Goal: Information Seeking & Learning: Learn about a topic

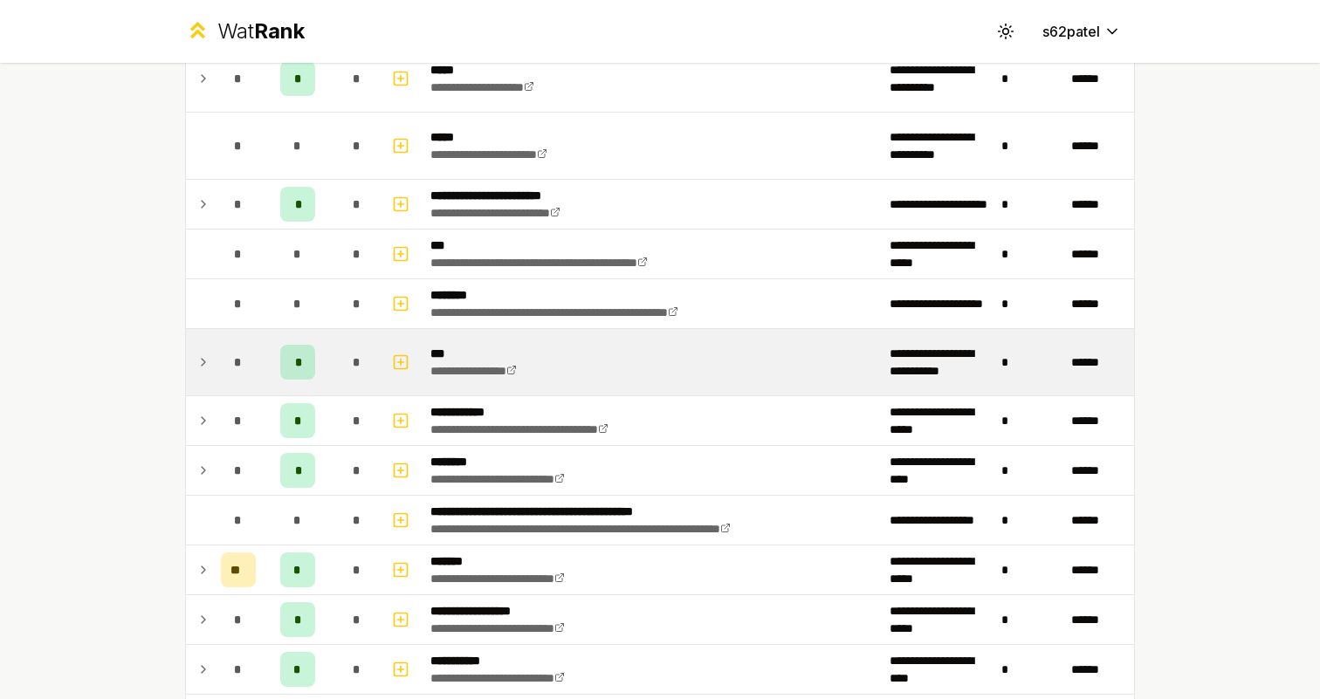
scroll to position [895, 0]
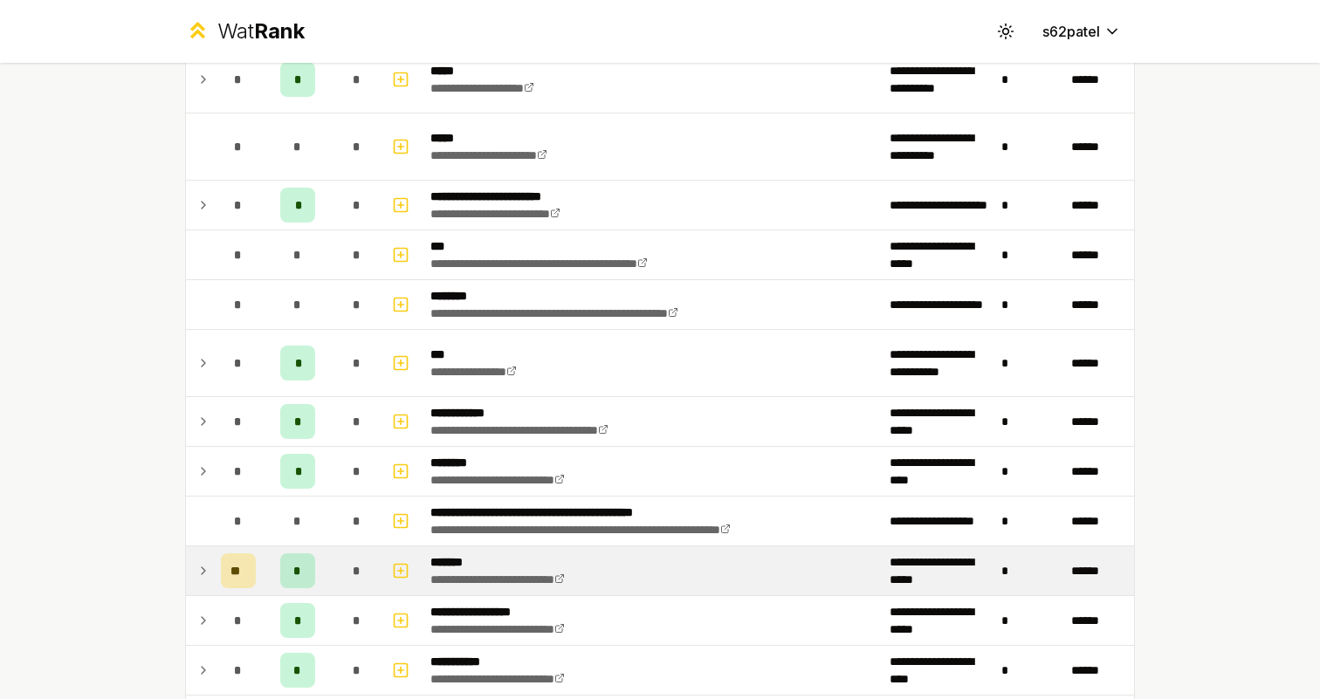
click at [219, 582] on td "**" at bounding box center [238, 571] width 49 height 49
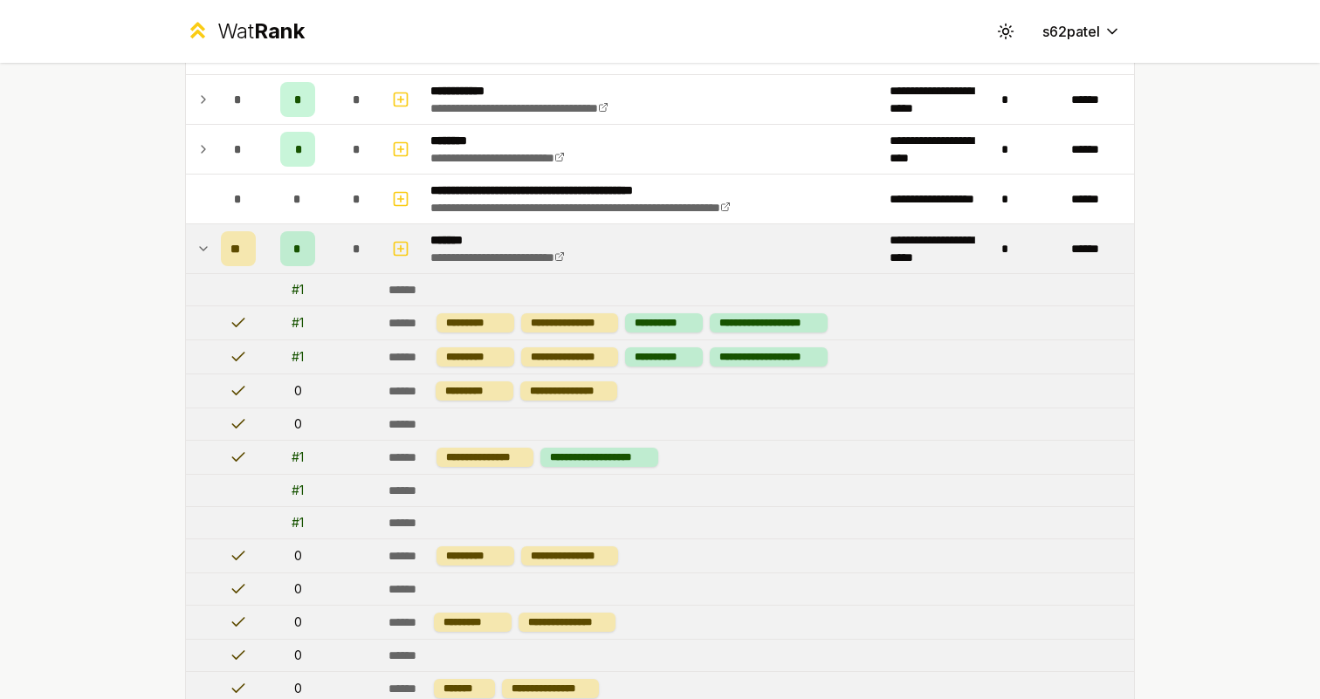
scroll to position [1218, 0]
click at [209, 264] on td at bounding box center [200, 248] width 28 height 49
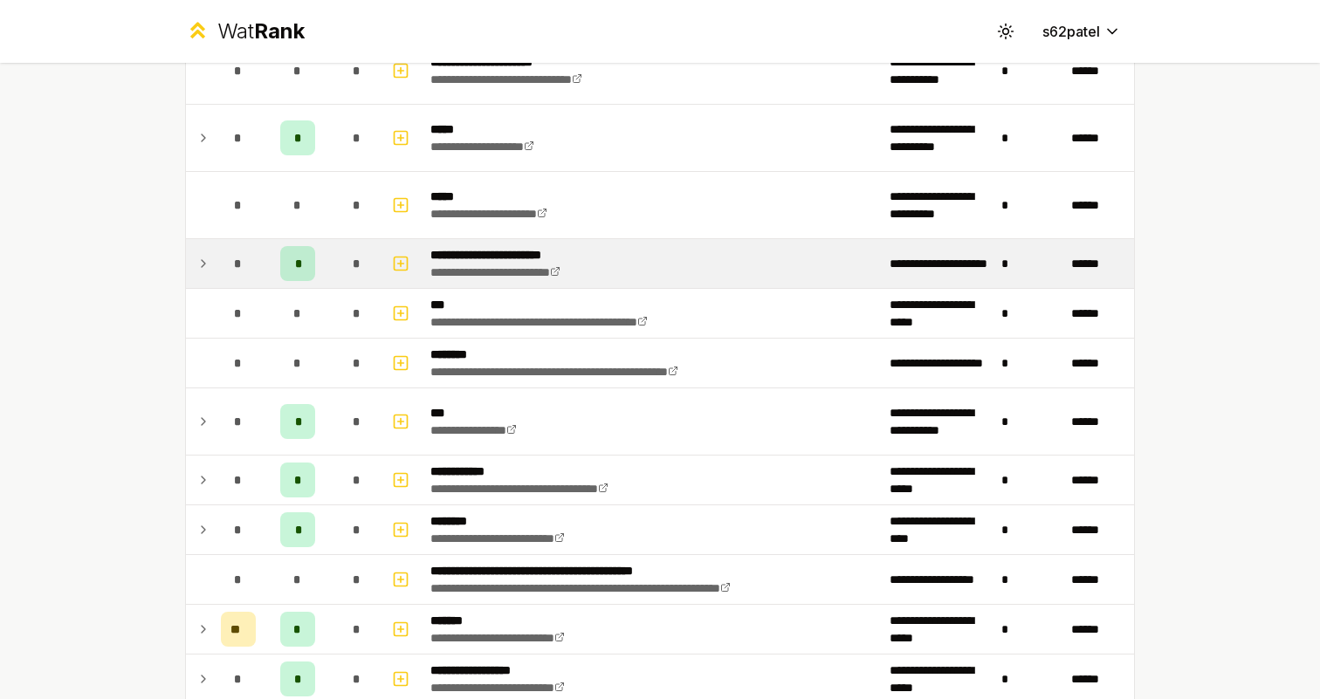
scroll to position [834, 0]
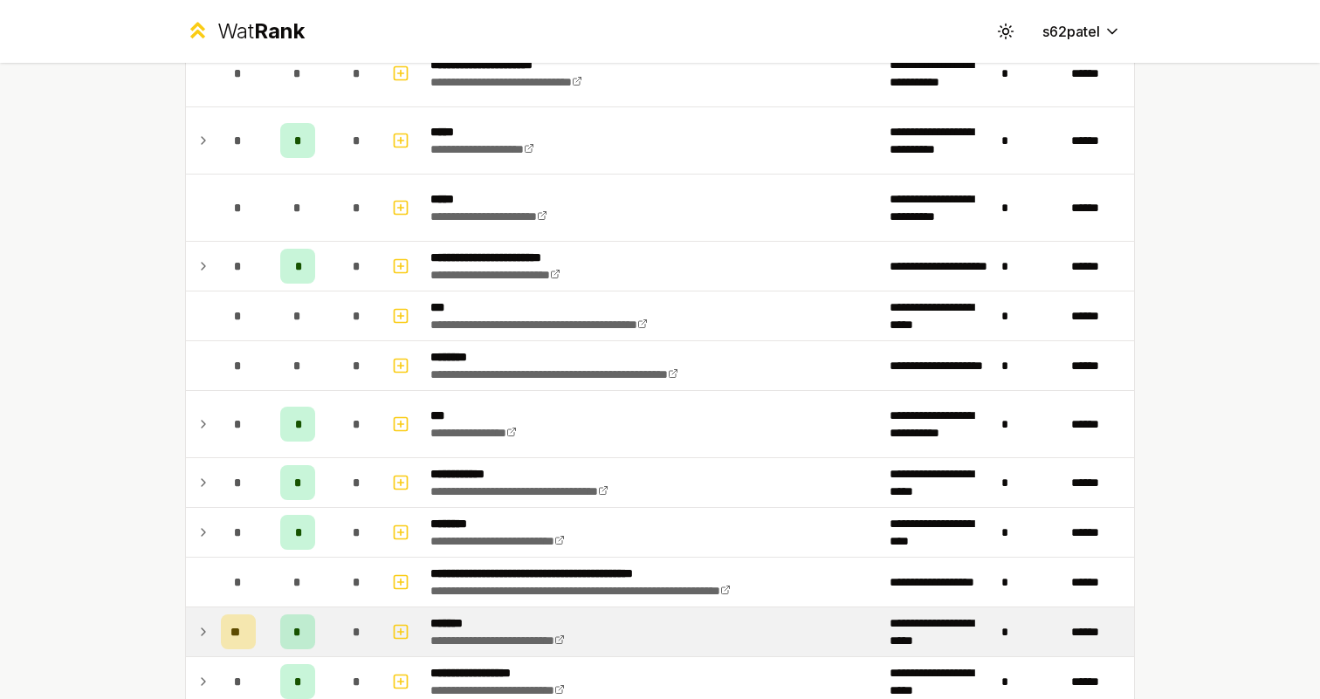
click at [186, 622] on td at bounding box center [200, 632] width 28 height 49
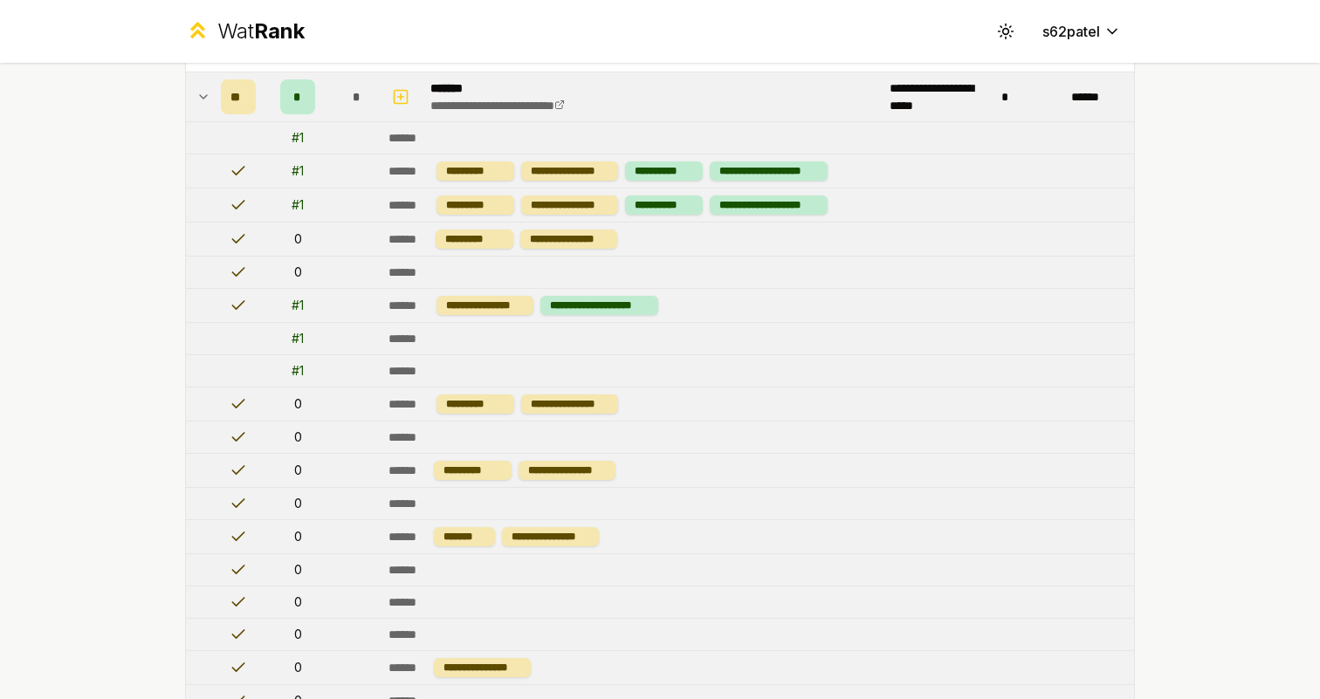
scroll to position [1385, 0]
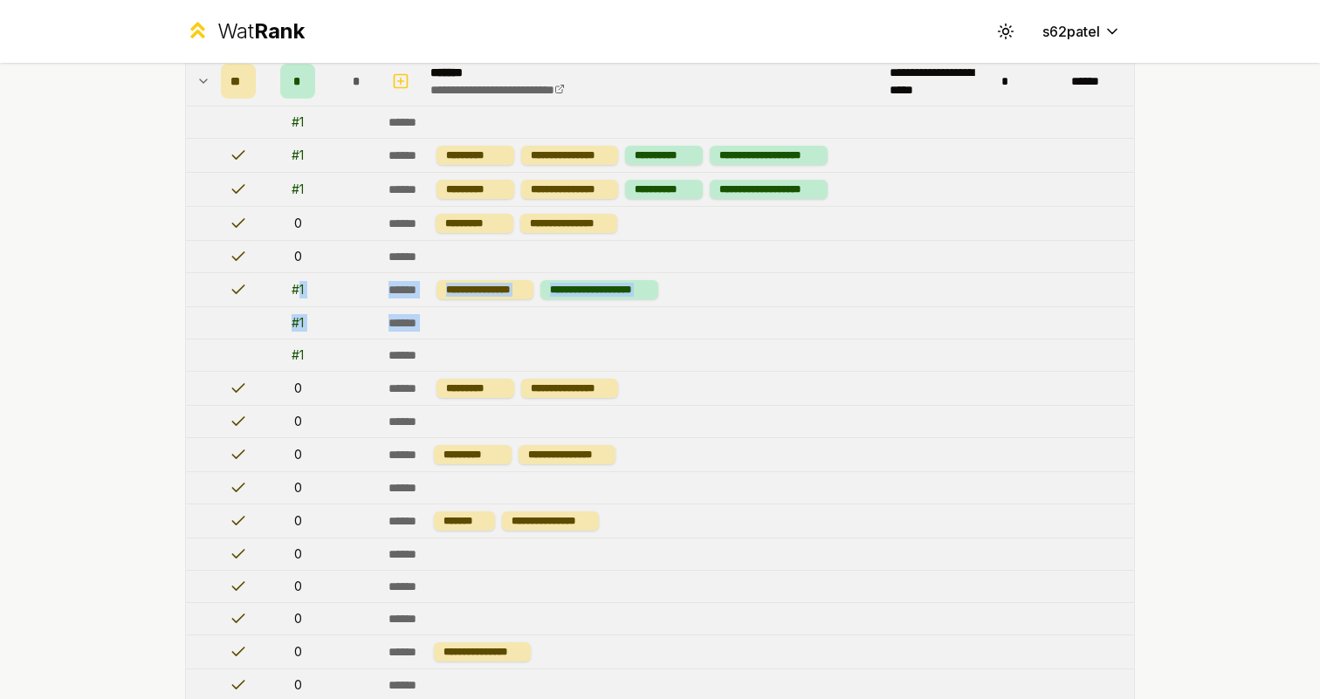
drag, startPoint x: 290, startPoint y: 362, endPoint x: 297, endPoint y: 285, distance: 77.2
click at [297, 285] on tbody "**********" at bounding box center [660, 470] width 948 height 3295
click at [297, 285] on div "# 1" at bounding box center [298, 289] width 12 height 17
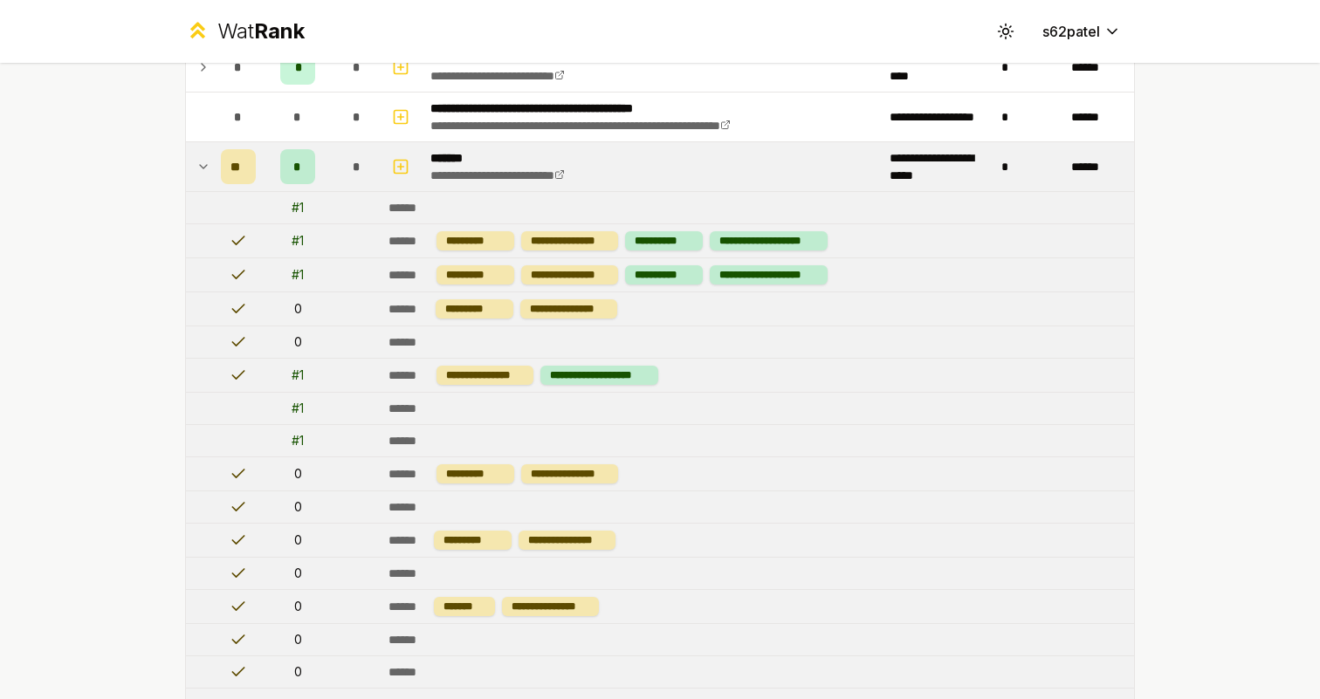
scroll to position [1187, 0]
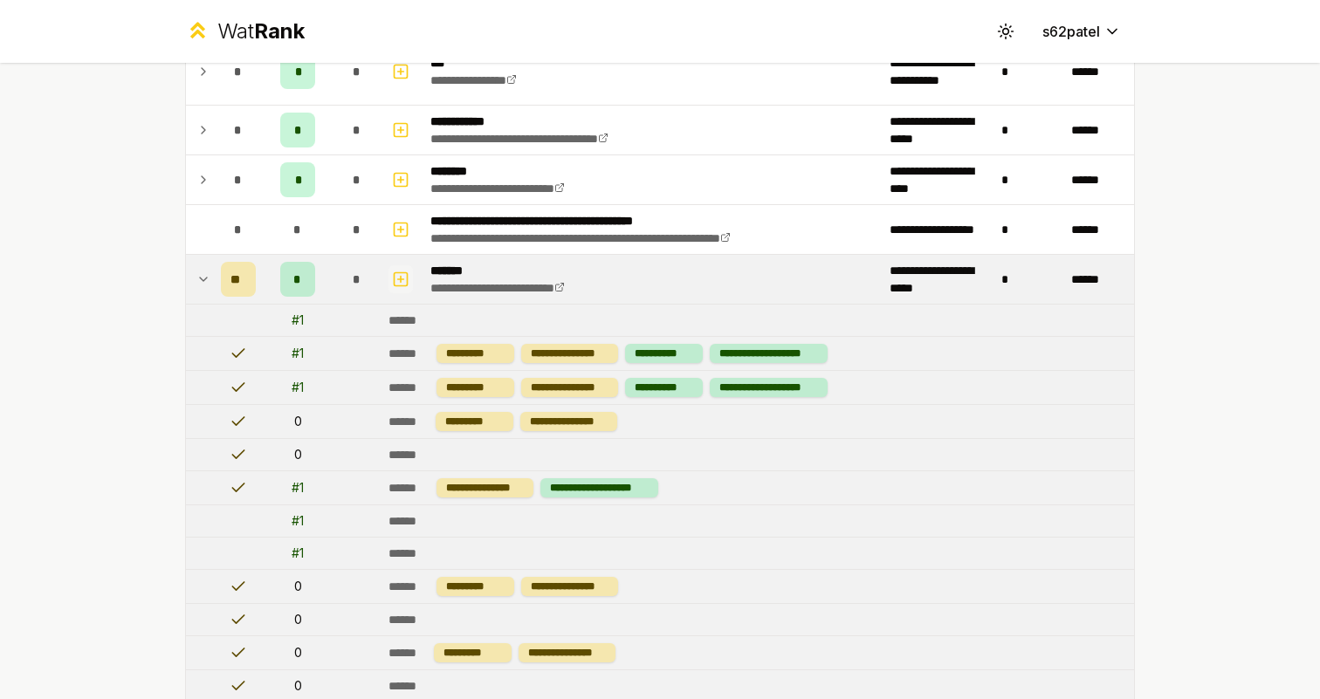
click at [396, 275] on icon "button" at bounding box center [400, 279] width 17 height 21
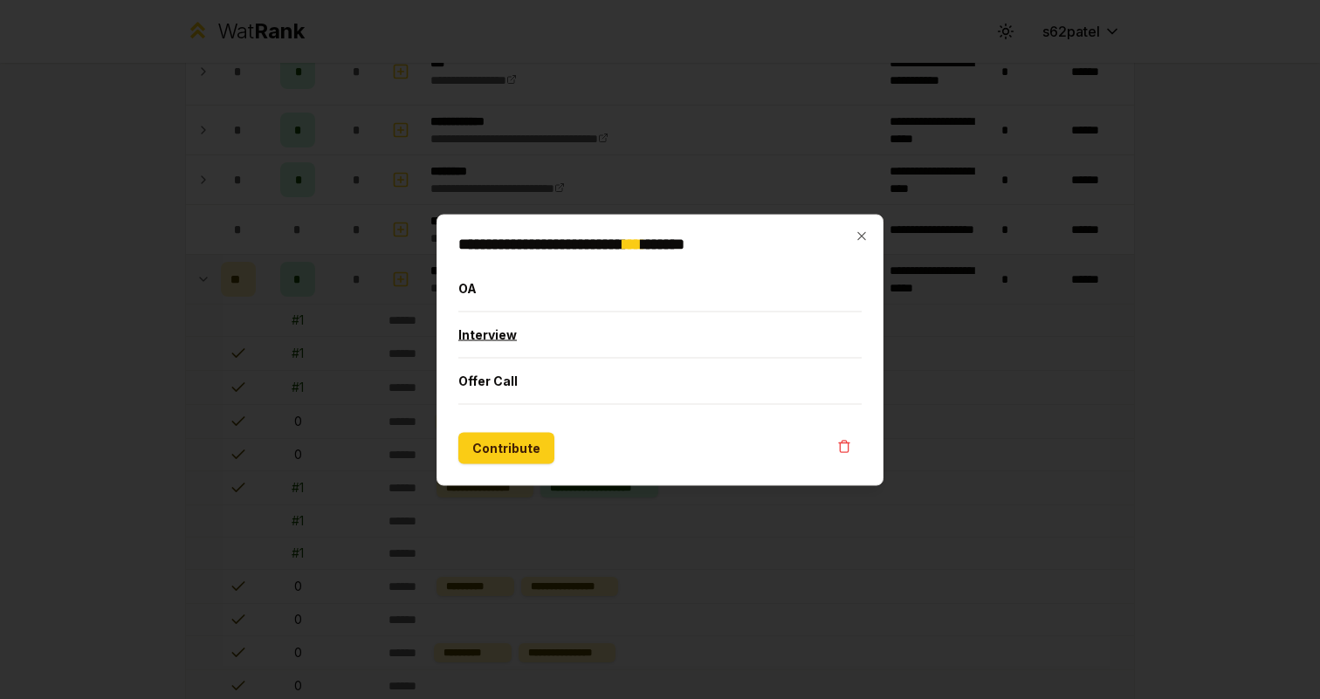
click at [534, 332] on button "Interview" at bounding box center [659, 334] width 403 height 45
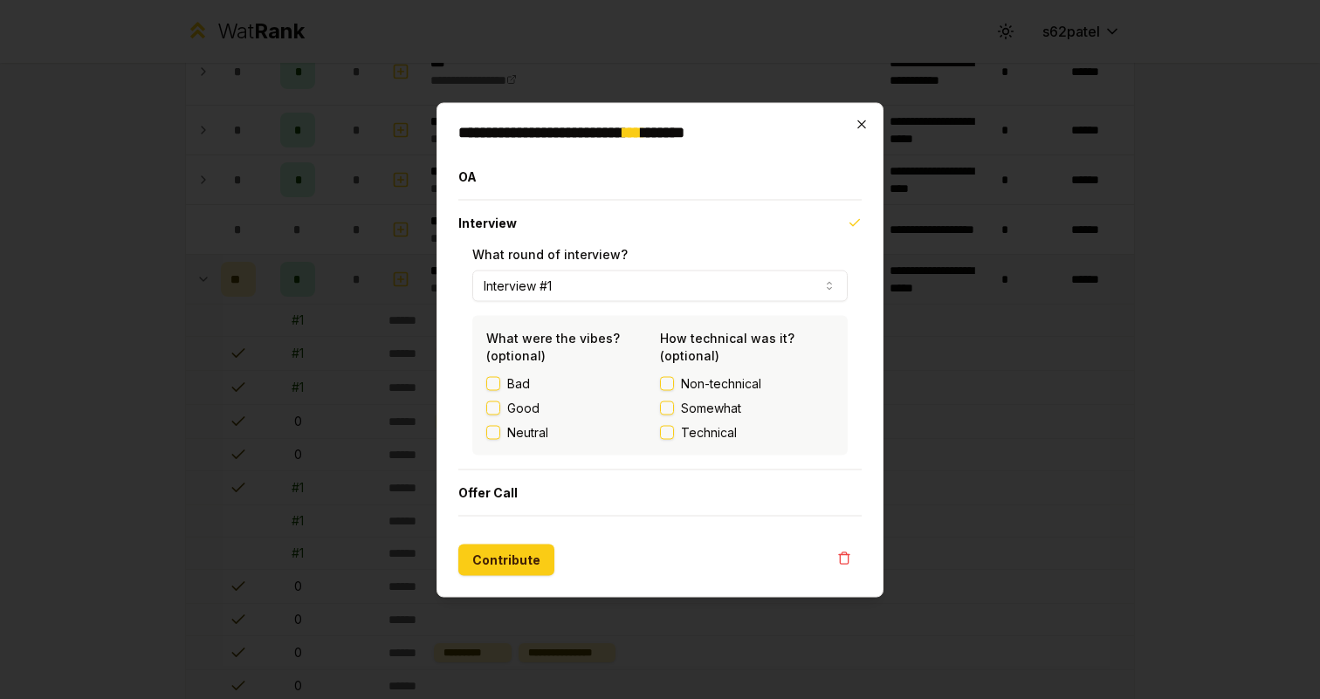
click at [865, 118] on icon "button" at bounding box center [862, 124] width 14 height 14
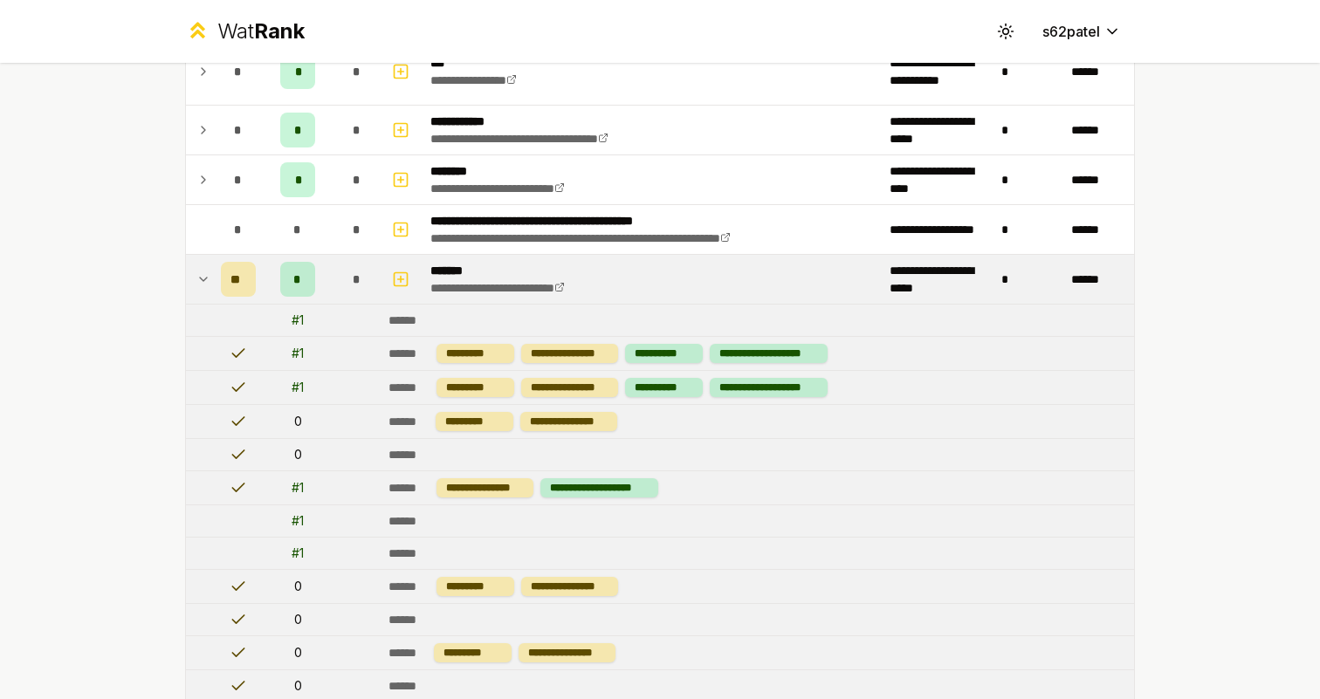
click at [200, 282] on icon at bounding box center [203, 279] width 14 height 21
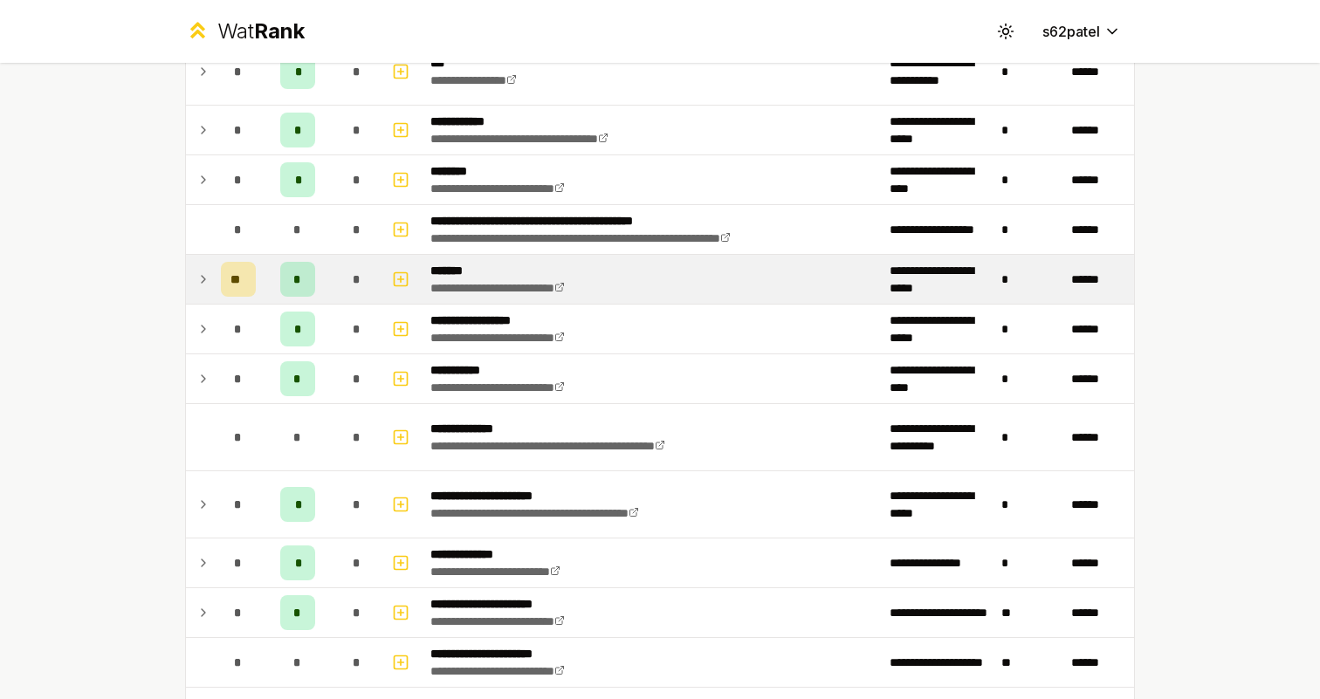
click at [201, 292] on td at bounding box center [200, 279] width 28 height 49
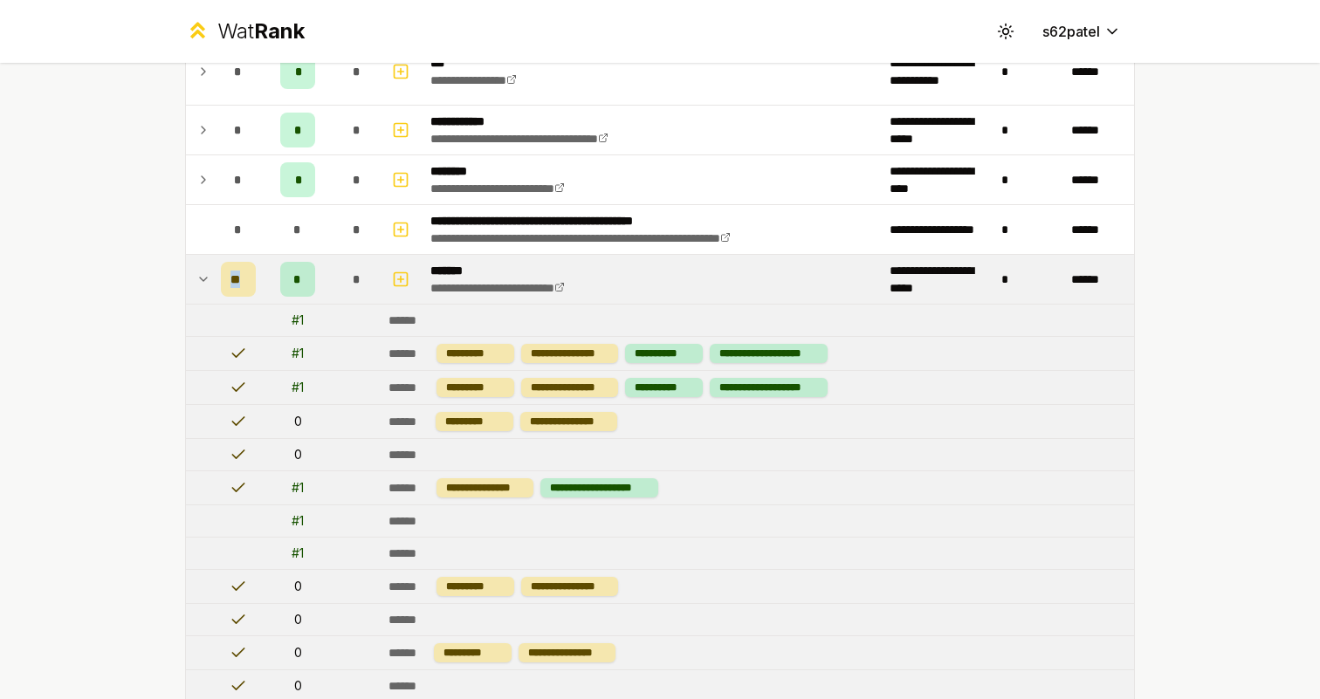
click at [201, 292] on td at bounding box center [200, 279] width 28 height 49
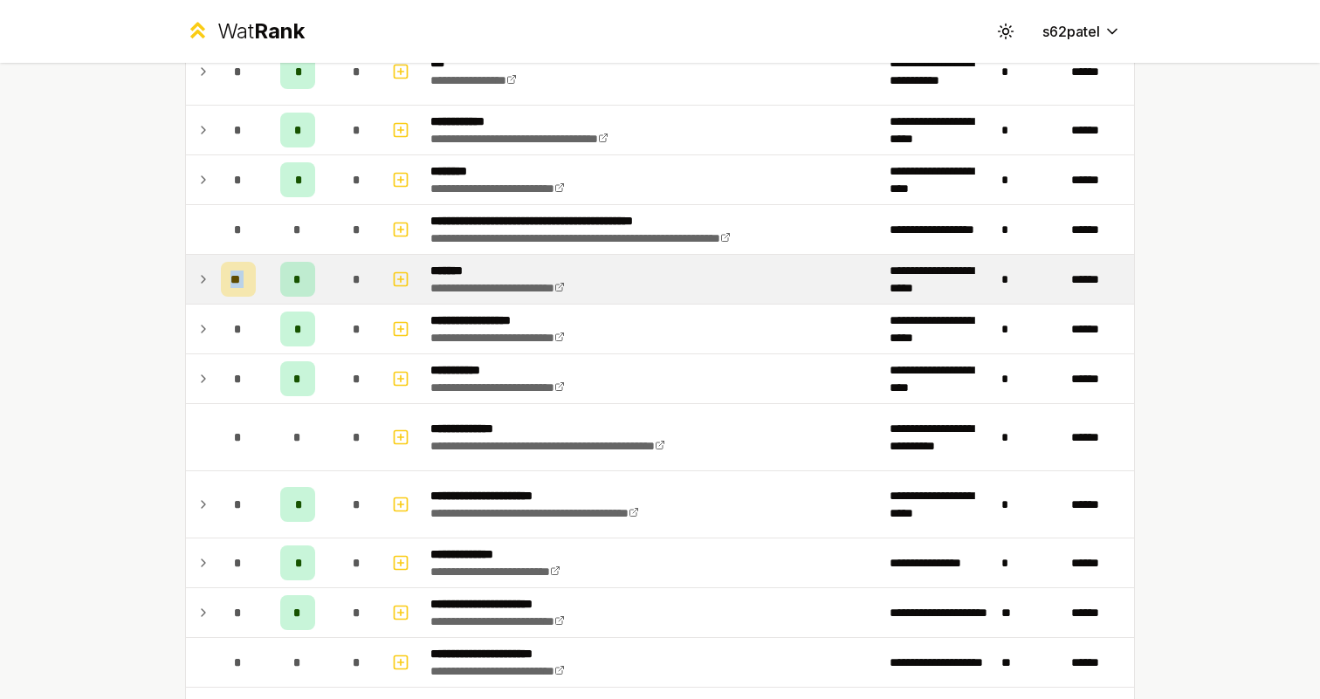
click at [201, 292] on td at bounding box center [200, 279] width 28 height 49
